Goal: Task Accomplishment & Management: Complete application form

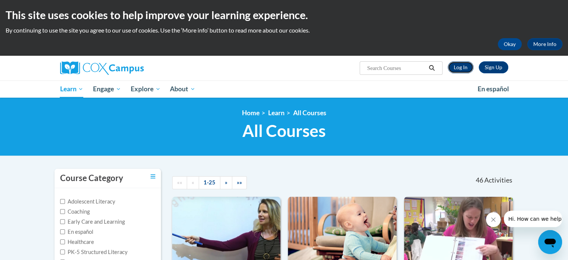
click at [460, 67] on link "Log In" at bounding box center [461, 67] width 26 height 12
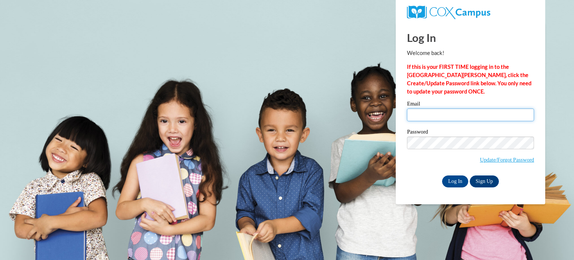
click at [459, 113] on input "Email" at bounding box center [470, 114] width 127 height 13
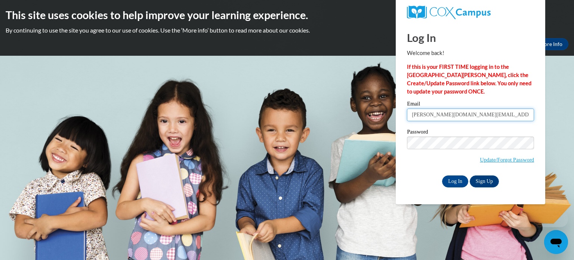
type input "mistdgreen0526@gmail.com"
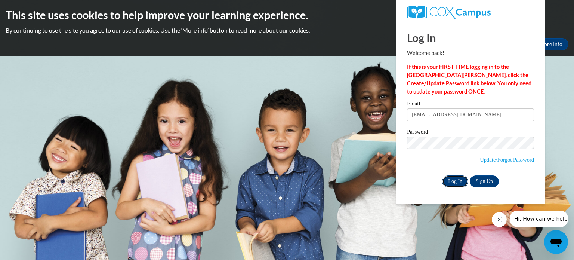
click at [459, 182] on input "Log In" at bounding box center [455, 181] width 26 height 12
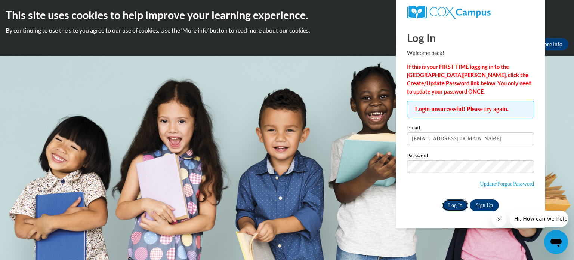
click at [455, 204] on input "Log In" at bounding box center [455, 205] width 26 height 12
click at [442, 199] on input "Log In" at bounding box center [455, 205] width 26 height 12
click at [551, 78] on body "This site uses cookies to help improve your learning experience. By continuing …" at bounding box center [287, 130] width 574 height 260
click at [457, 207] on input "Log In" at bounding box center [455, 205] width 26 height 12
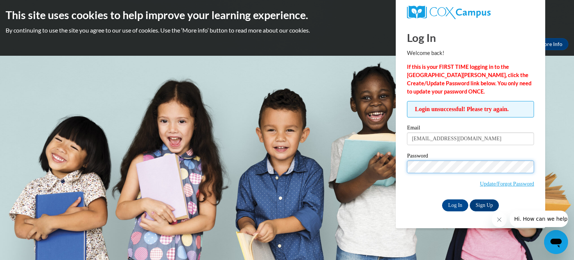
click at [442, 199] on input "Log In" at bounding box center [455, 205] width 26 height 12
click at [453, 205] on input "Log In" at bounding box center [455, 205] width 26 height 12
click at [527, 222] on span "Hi. How can we help?" at bounding box center [542, 219] width 56 height 6
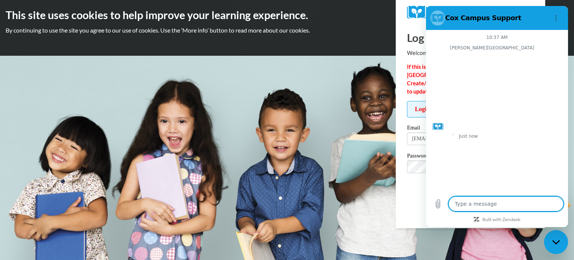
type textarea "x"
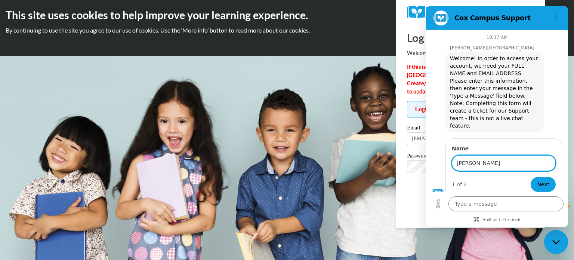
type input "[PERSON_NAME]"
click at [531, 177] on button "Next" at bounding box center [543, 184] width 25 height 15
type textarea "x"
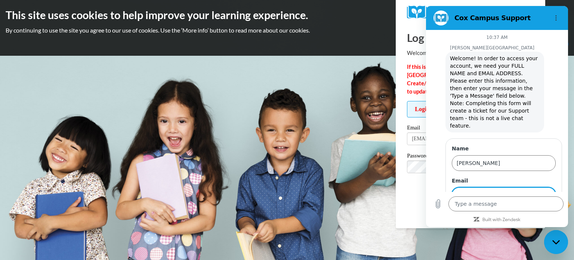
scroll to position [31, 0]
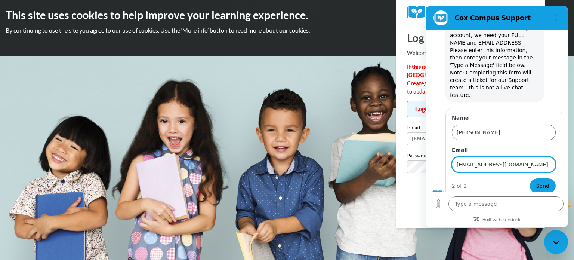
type input "mistdgreen0525@gmail.com"
click at [530, 178] on button "Send" at bounding box center [543, 185] width 26 height 15
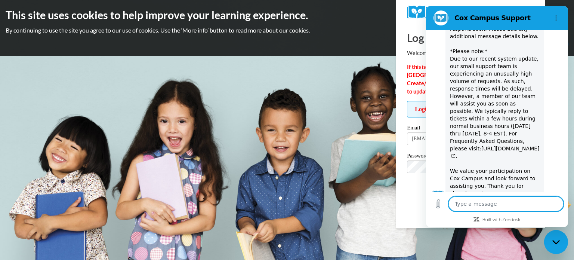
scroll to position [198, 0]
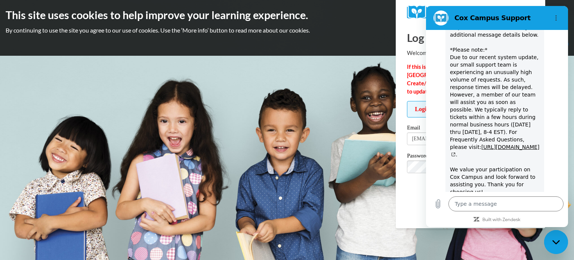
type textarea "x"
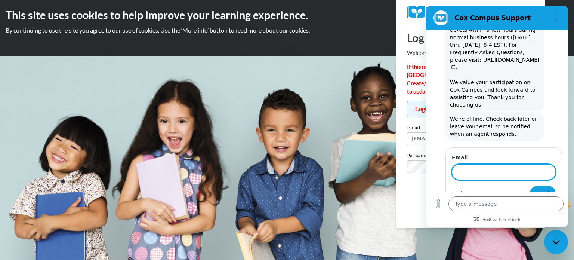
scroll to position [285, 0]
type input "misty.green@artspacecharter.org"
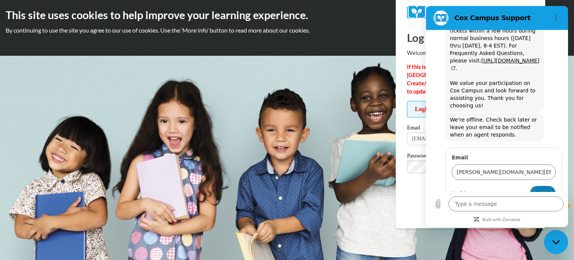
click at [536, 189] on span "Send" at bounding box center [542, 193] width 13 height 9
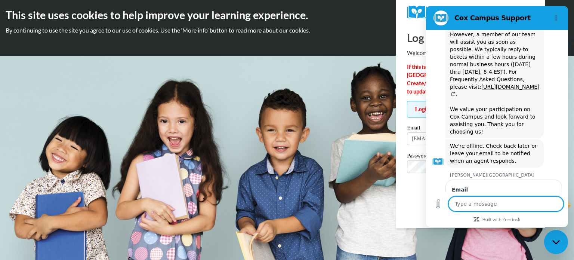
type textarea "x"
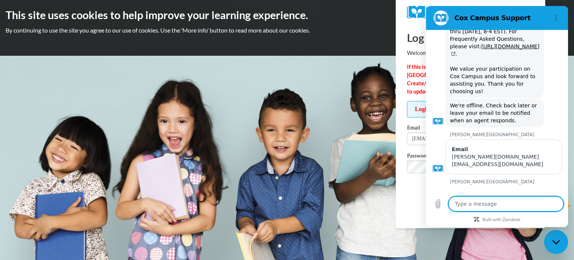
scroll to position [299, 0]
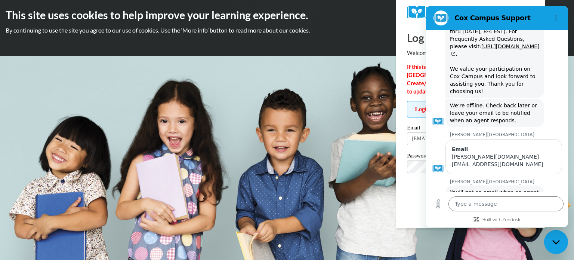
click at [374, 39] on div "Okay More Info" at bounding box center [287, 44] width 563 height 12
click at [565, 6] on section "Cox Campus Support" at bounding box center [497, 18] width 142 height 24
click at [561, 19] on button "Options menu" at bounding box center [555, 17] width 15 height 15
click at [350, 21] on h2 "This site uses cookies to help improve your learning experience." at bounding box center [287, 14] width 563 height 15
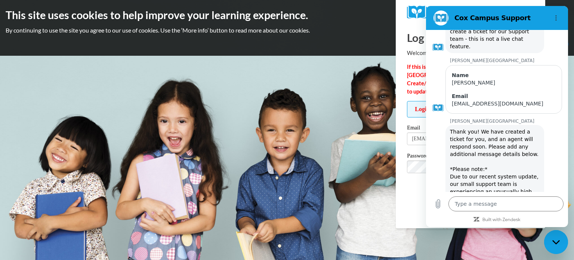
scroll to position [13, 0]
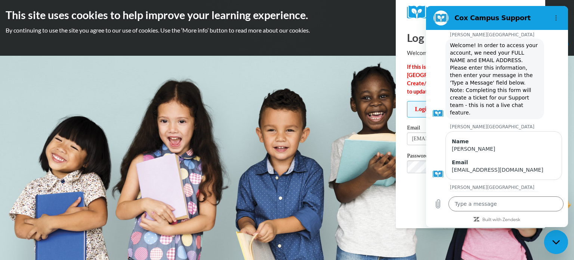
click at [351, 38] on div "Okay More Info" at bounding box center [287, 44] width 563 height 12
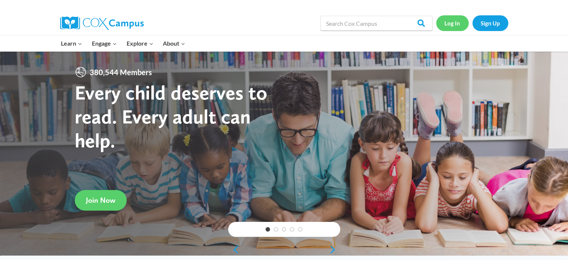
click at [463, 25] on link "Log In" at bounding box center [452, 22] width 33 height 15
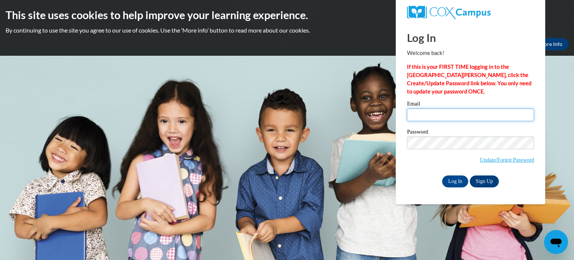
click at [446, 119] on input "Email" at bounding box center [470, 114] width 127 height 13
type input "[EMAIL_ADDRESS][DOMAIN_NAME]"
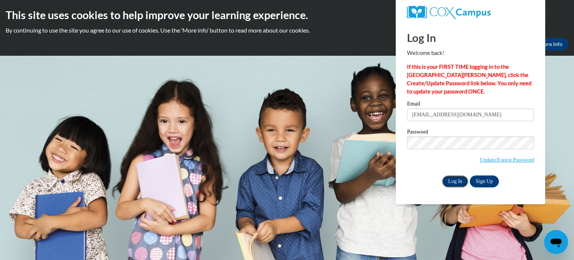
click at [458, 180] on input "Log In" at bounding box center [455, 181] width 26 height 12
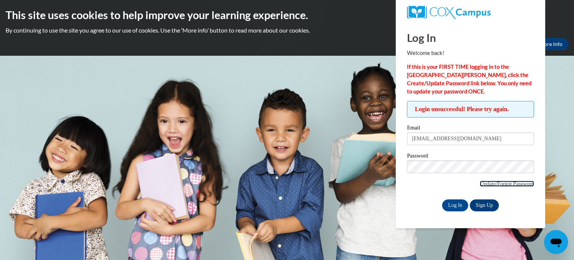
click at [506, 180] on link "Update/Forgot Password" at bounding box center [507, 183] width 54 height 6
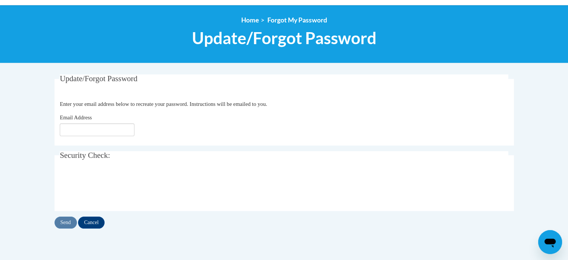
scroll to position [75, 0]
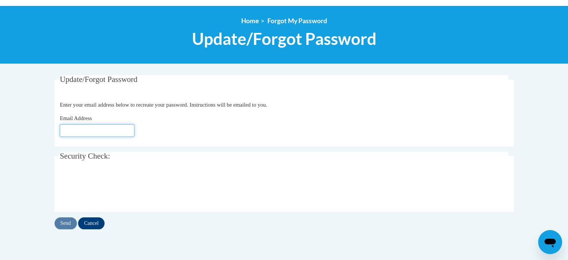
click at [103, 130] on input "Email Address" at bounding box center [97, 130] width 75 height 13
type input "[EMAIL_ADDRESS][DOMAIN_NAME]"
click at [67, 224] on input "Send" at bounding box center [66, 223] width 22 height 12
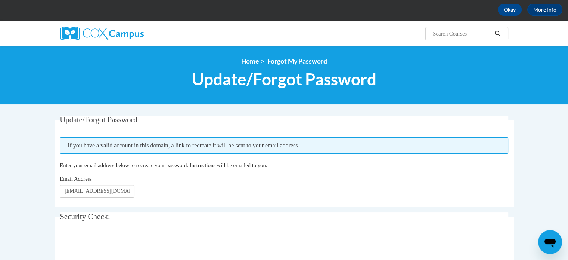
scroll to position [112, 0]
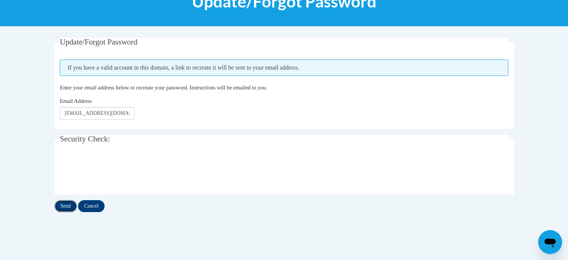
click at [69, 205] on input "Send" at bounding box center [66, 206] width 22 height 12
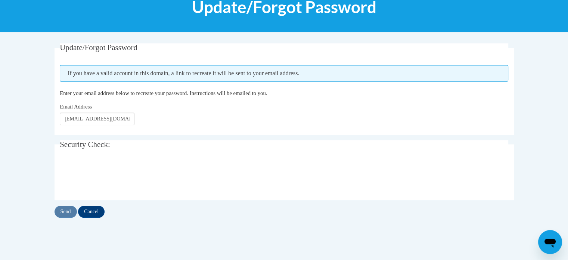
scroll to position [149, 0]
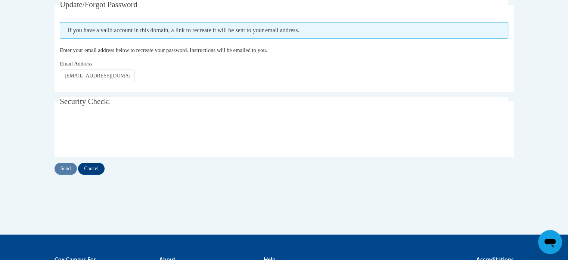
drag, startPoint x: 207, startPoint y: 113, endPoint x: 200, endPoint y: 122, distance: 11.5
click at [204, 115] on fieldset "Security Check: Enter the security code + =" at bounding box center [285, 127] width 460 height 60
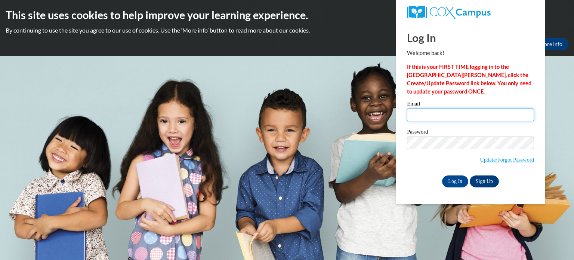
click at [418, 117] on input "Email" at bounding box center [470, 114] width 127 height 13
type input "mistdgreen0526@gmail.com"
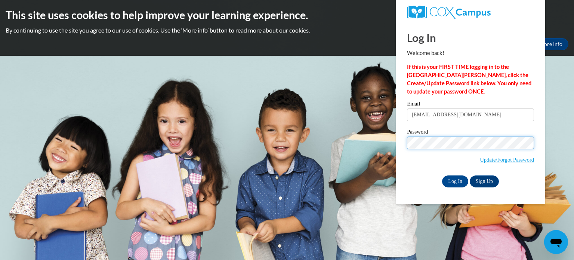
click at [387, 135] on body "This site uses cookies to help improve your learning experience. By continuing …" at bounding box center [287, 130] width 574 height 260
click at [416, 157] on span "Update/Forgot Password" at bounding box center [470, 151] width 127 height 31
click at [459, 180] on input "Log In" at bounding box center [455, 181] width 26 height 12
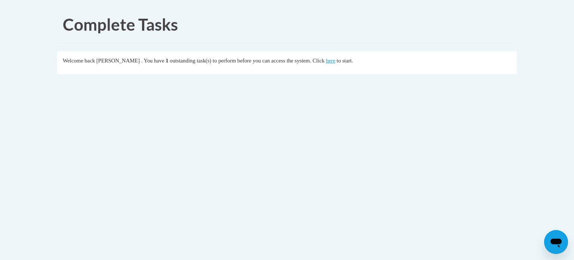
click at [346, 61] on div "Welcome back [PERSON_NAME] . You have 1 outstanding task(s) to perform before y…" at bounding box center [287, 60] width 449 height 8
click at [335, 61] on link "here" at bounding box center [330, 61] width 9 height 6
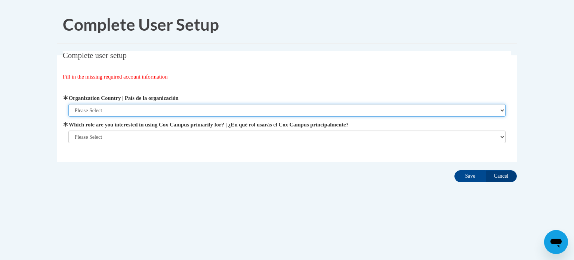
click at [179, 109] on select "Please Select [GEOGRAPHIC_DATA] | [GEOGRAPHIC_DATA] Outside of [GEOGRAPHIC_DATA…" at bounding box center [287, 110] width 438 height 13
select select "ad49bcad-a171-4b2e-b99c-48b446064914"
click at [68, 104] on select "Please Select [GEOGRAPHIC_DATA] | [GEOGRAPHIC_DATA] Outside of [GEOGRAPHIC_DATA…" at bounding box center [287, 110] width 438 height 13
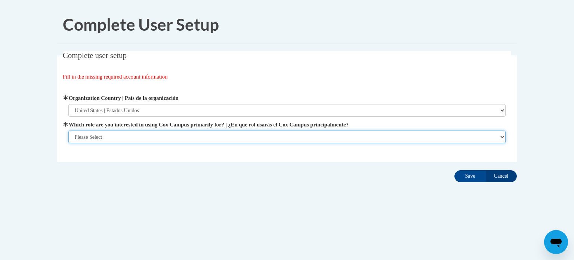
click at [158, 134] on select "Please Select College/University | Colegio/Universidad Community/Nonprofit Part…" at bounding box center [287, 136] width 438 height 13
select select "fbf2d438-af2f-41f8-98f1-81c410e29de3"
click at [68, 143] on select "Please Select College/University | Colegio/Universidad Community/Nonprofit Part…" at bounding box center [287, 136] width 438 height 13
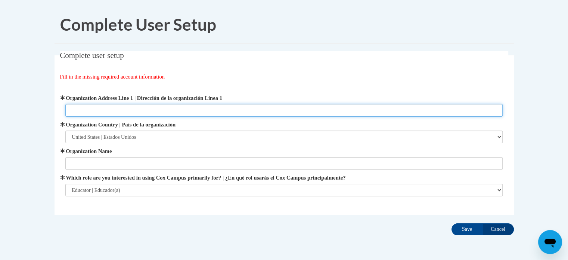
click at [145, 109] on input "Organization Address Line 1 | Dirección de la organización Línea 1" at bounding box center [284, 110] width 438 height 13
type input "2030 Us 70 Highway"
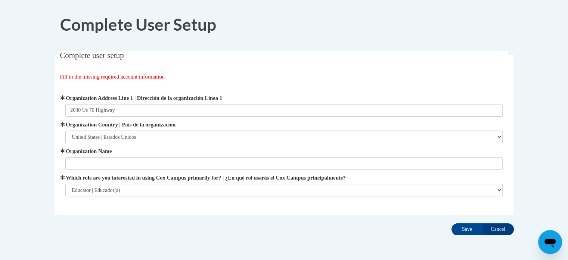
type input "ArtSpace Charter School"
click at [469, 230] on input "Save" at bounding box center [467, 229] width 31 height 12
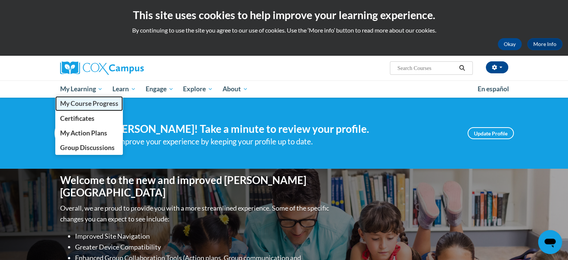
click at [72, 101] on span "My Course Progress" at bounding box center [89, 103] width 58 height 8
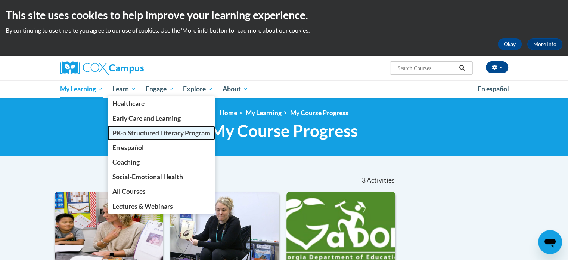
click at [129, 132] on span "PK-5 Structured Literacy Program" at bounding box center [161, 133] width 98 height 8
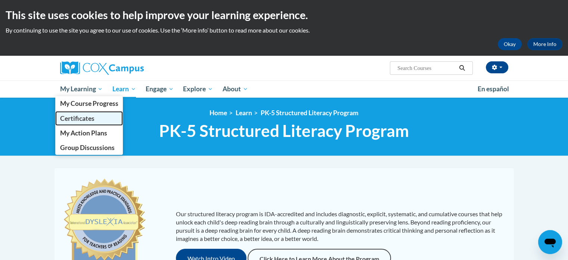
click at [73, 114] on span "Certificates" at bounding box center [77, 118] width 34 height 8
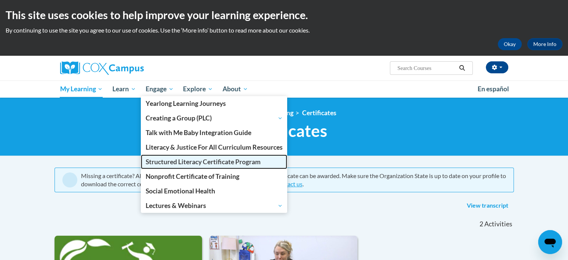
click at [160, 163] on span "Structured Literacy Certificate Program" at bounding box center [203, 162] width 115 height 8
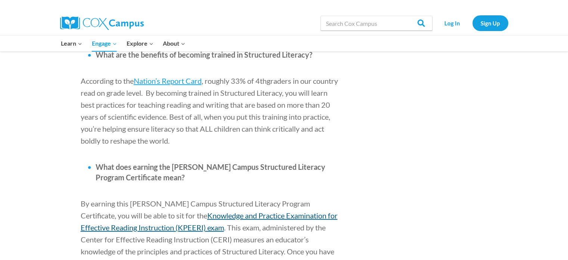
scroll to position [844, 0]
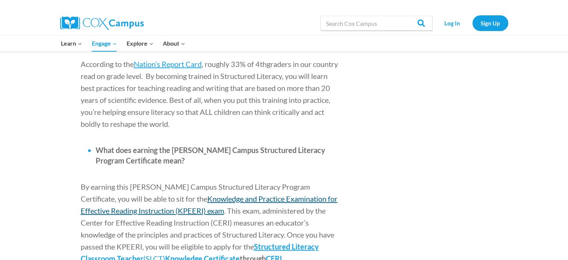
click at [233, 194] on span "Knowledge and Practice Examination for Effective Reading Instruction (KPEERI) e…" at bounding box center [209, 204] width 257 height 21
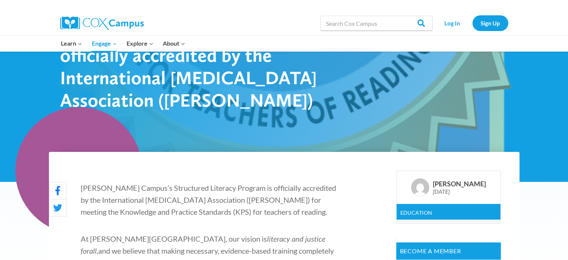
scroll to position [0, 0]
